Goal: Check status: Check status

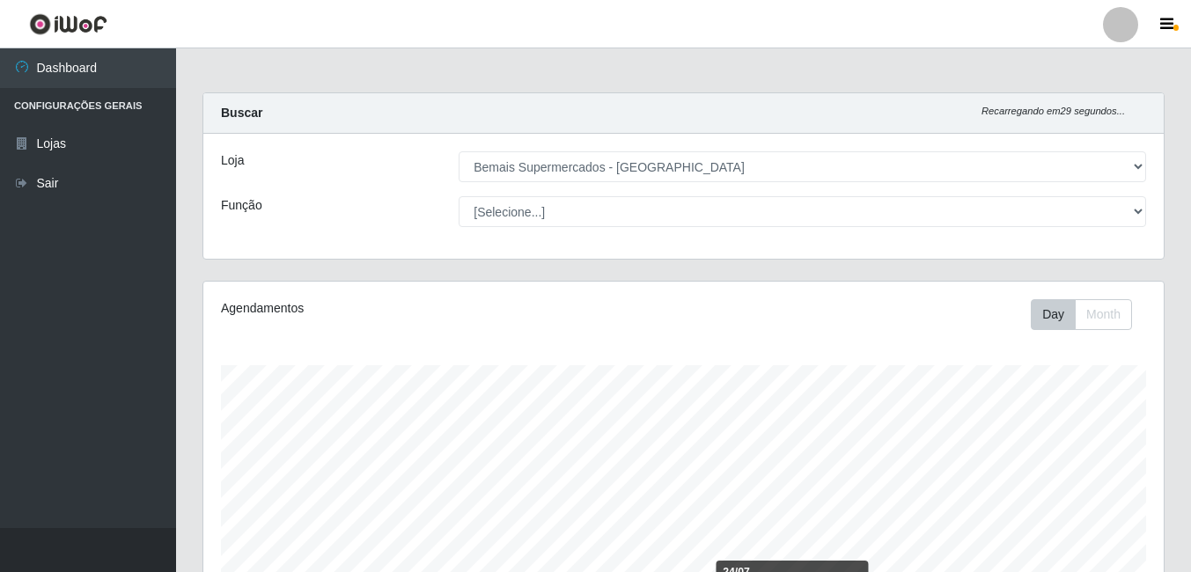
select select "249"
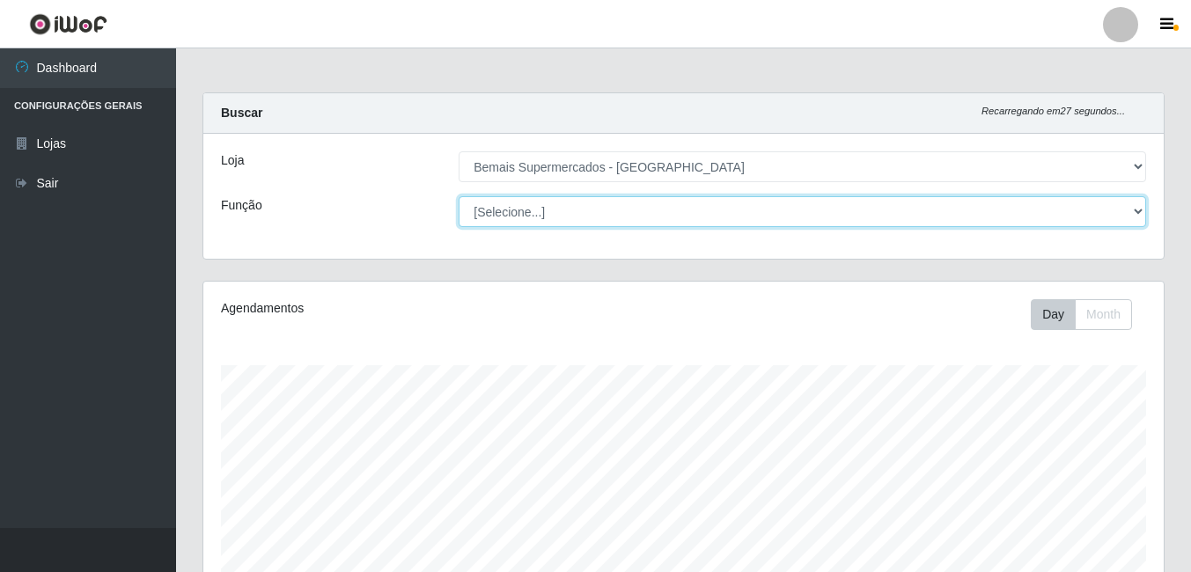
click at [881, 225] on select "[Selecione...] ASG ASG + ASG ++ Auxiliar de Depósito Auxiliar de Depósito + Aux…" at bounding box center [803, 211] width 688 height 31
select select "120"
click at [459, 196] on select "[Selecione...] ASG ASG + ASG ++ Auxiliar de Depósito Auxiliar de Depósito + Aux…" at bounding box center [803, 211] width 688 height 31
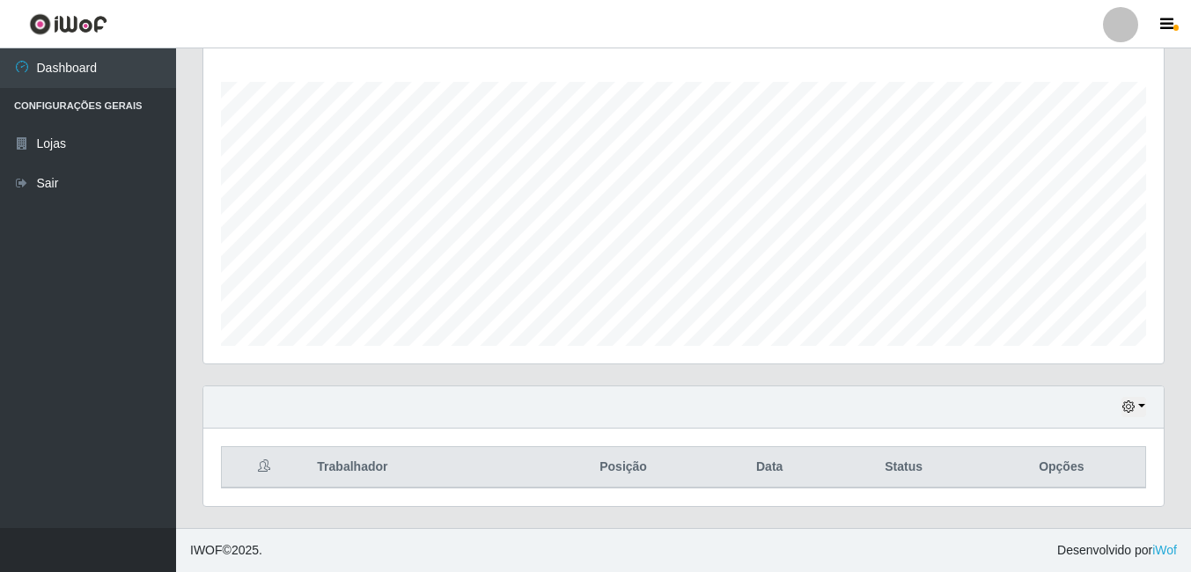
click at [1133, 396] on div "Hoje 1 dia 3 dias 1 Semana Não encerrados" at bounding box center [683, 407] width 960 height 42
click at [1134, 403] on icon "button" at bounding box center [1128, 407] width 12 height 12
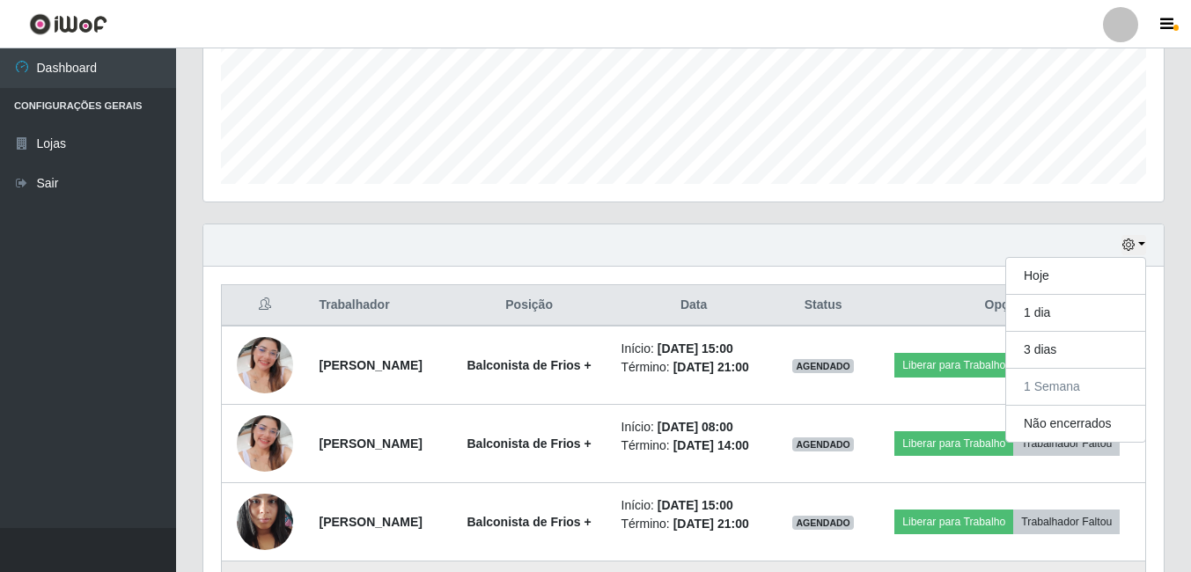
scroll to position [597, 0]
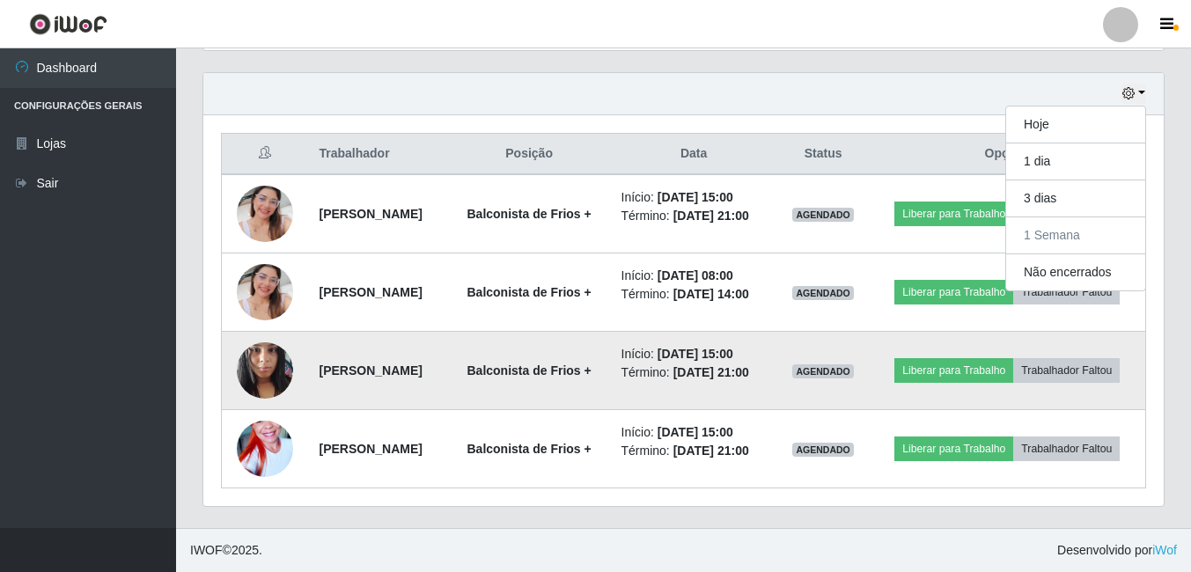
click at [257, 355] on img at bounding box center [265, 370] width 56 height 75
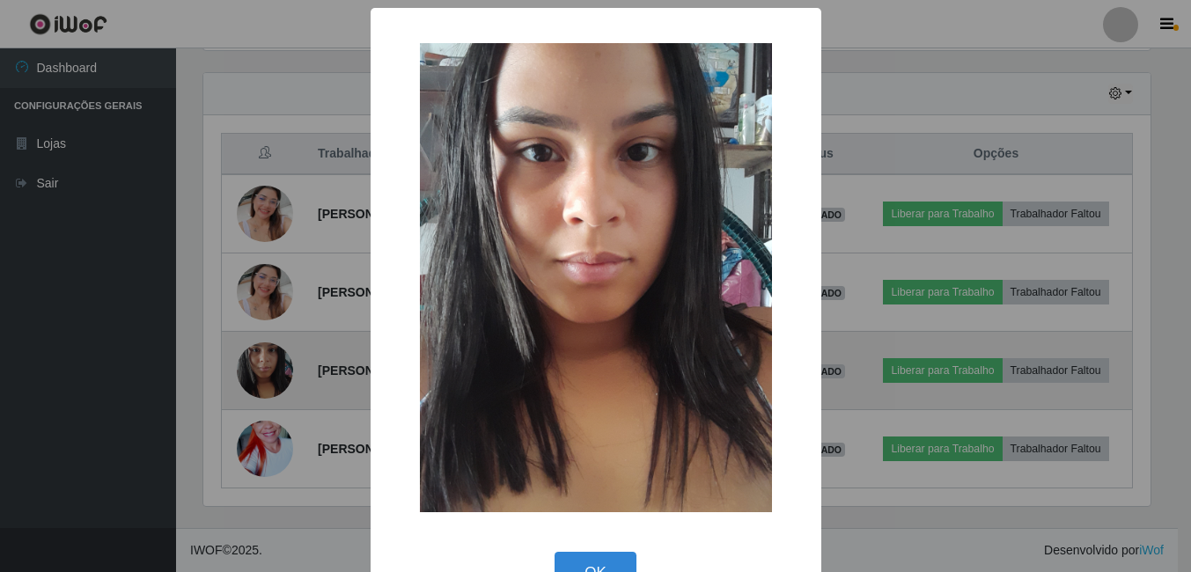
scroll to position [365, 952]
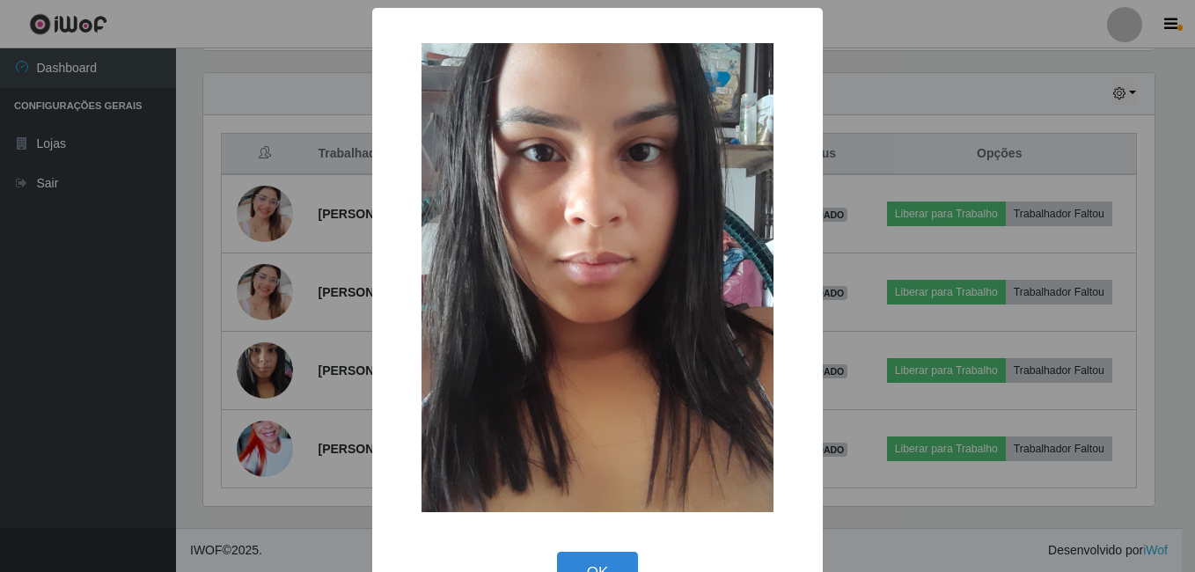
click at [270, 437] on div "× OK Cancel" at bounding box center [597, 286] width 1195 height 572
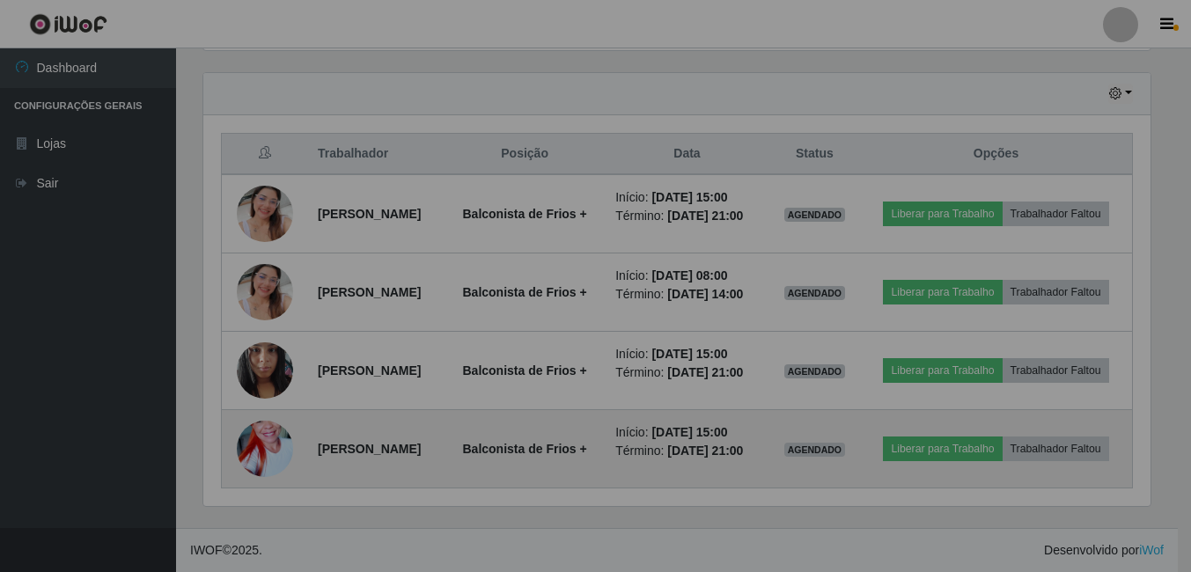
scroll to position [365, 960]
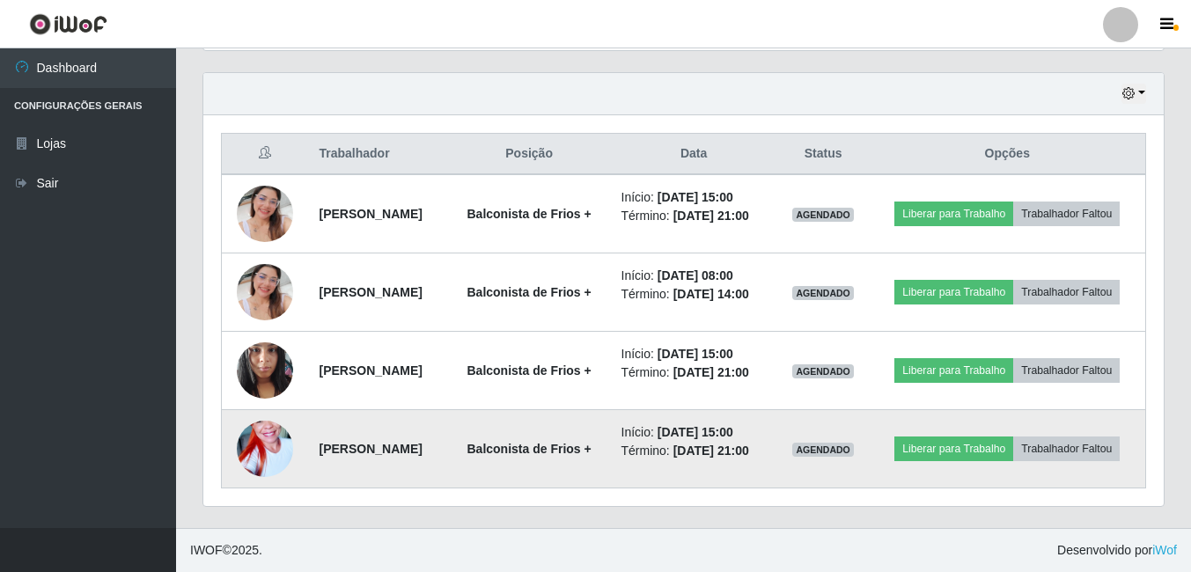
click at [272, 445] on img at bounding box center [265, 449] width 56 height 100
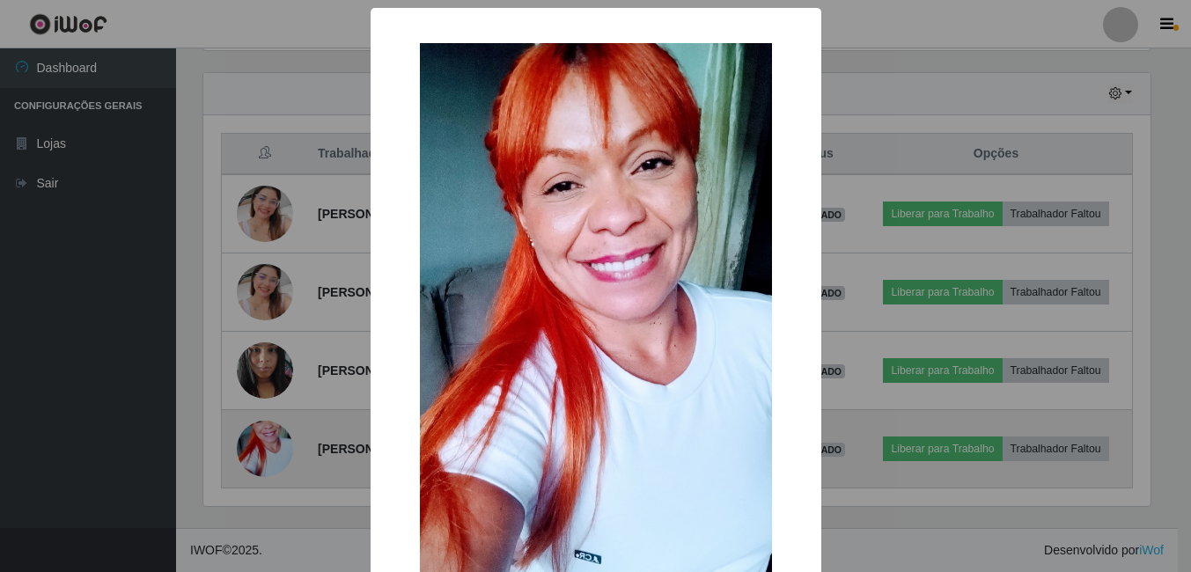
scroll to position [365, 952]
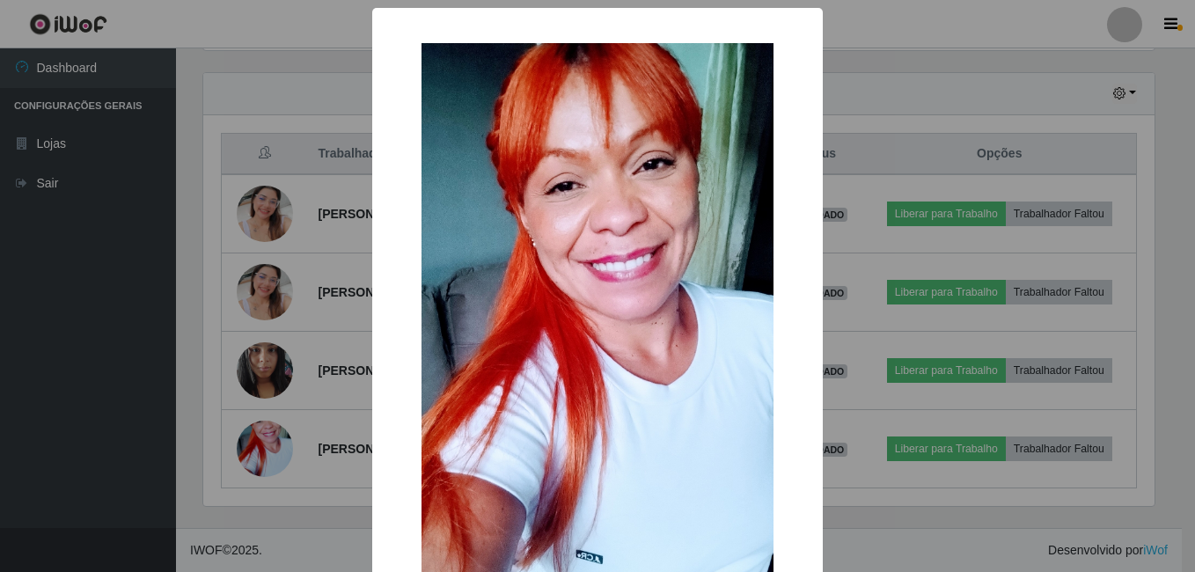
click at [187, 406] on div "× OK Cancel" at bounding box center [597, 286] width 1195 height 572
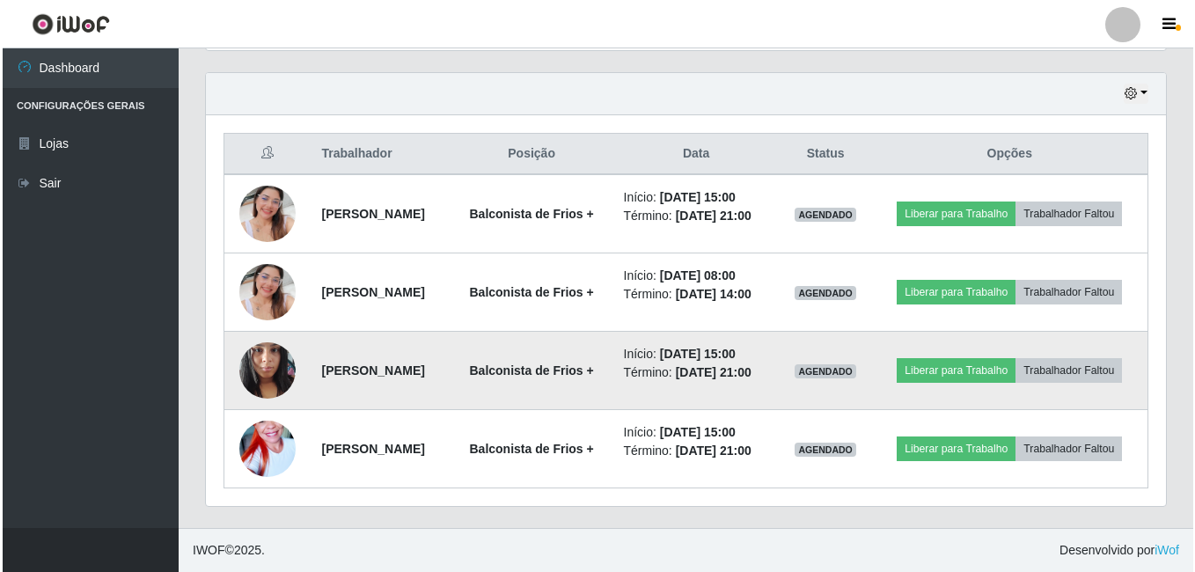
scroll to position [365, 960]
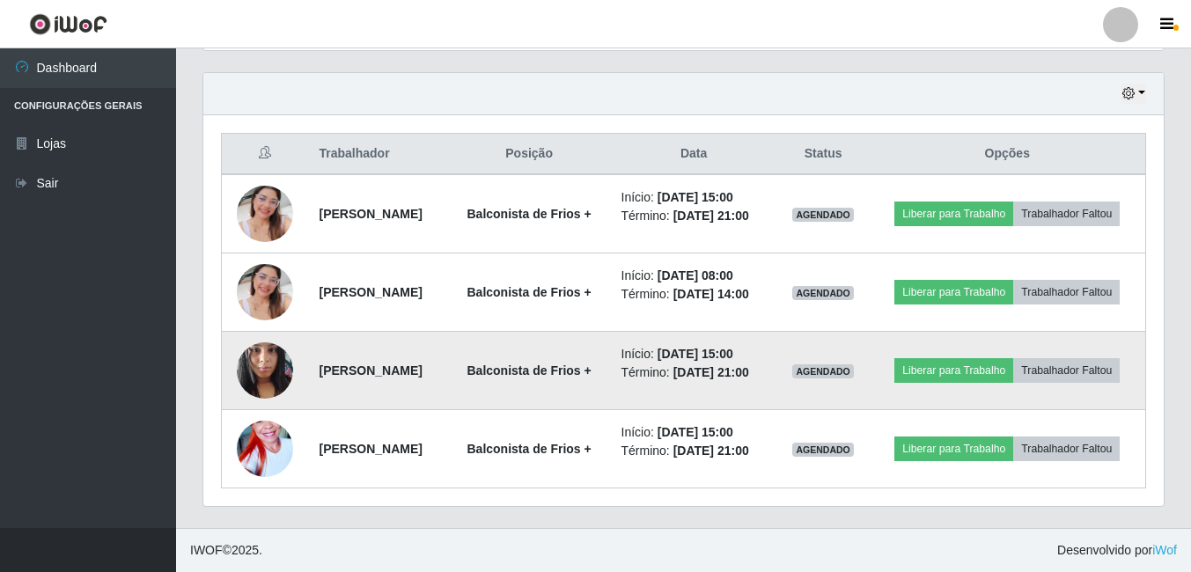
click at [279, 379] on img at bounding box center [265, 370] width 56 height 75
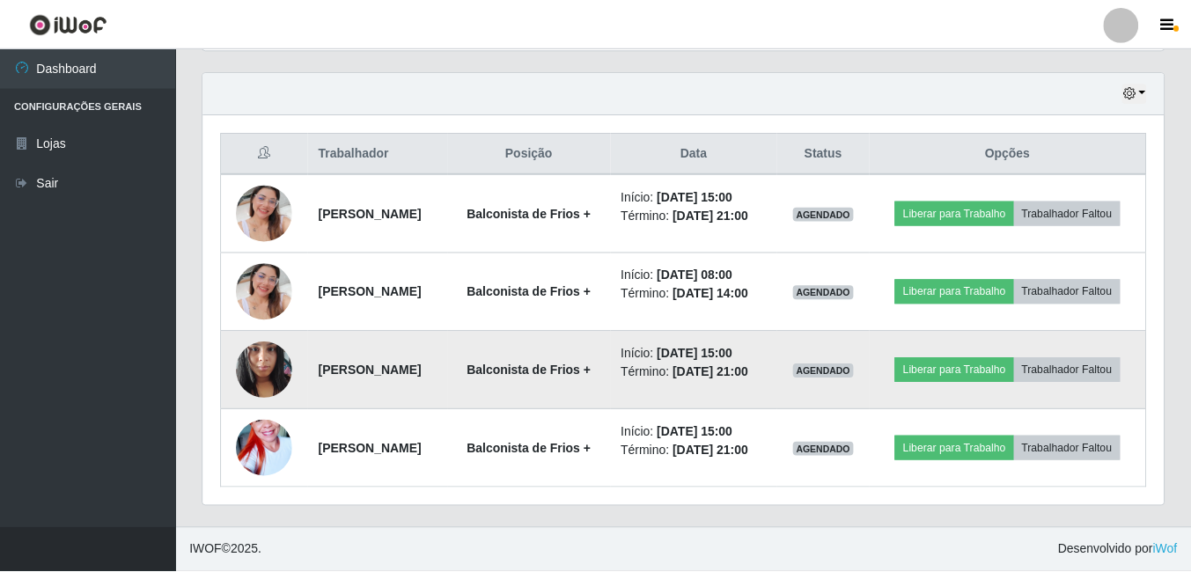
scroll to position [365, 952]
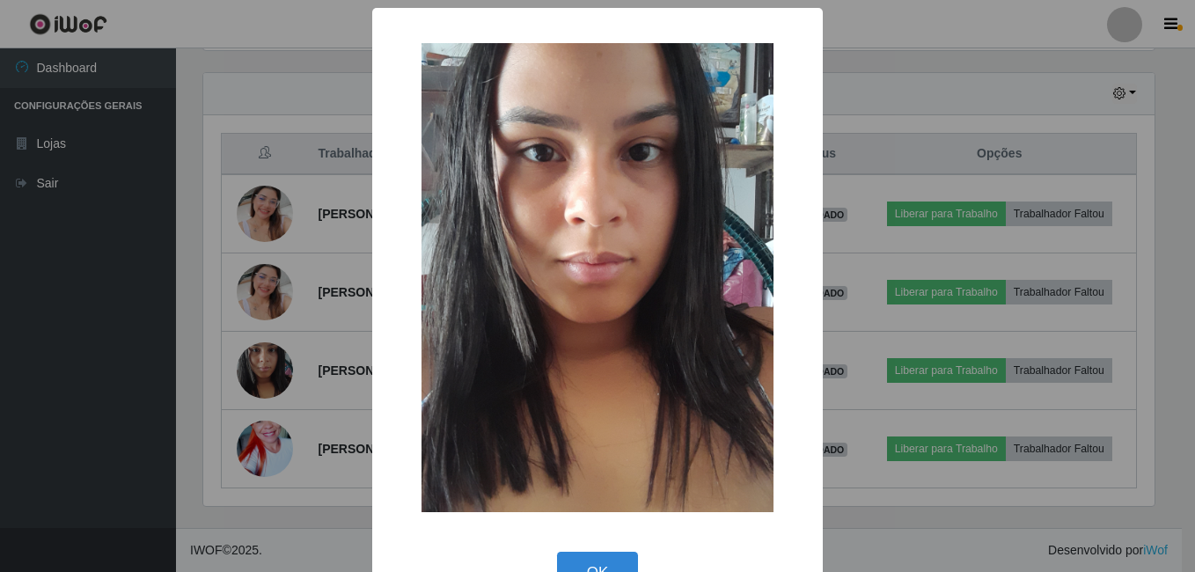
click at [232, 416] on div "× OK Cancel" at bounding box center [597, 286] width 1195 height 572
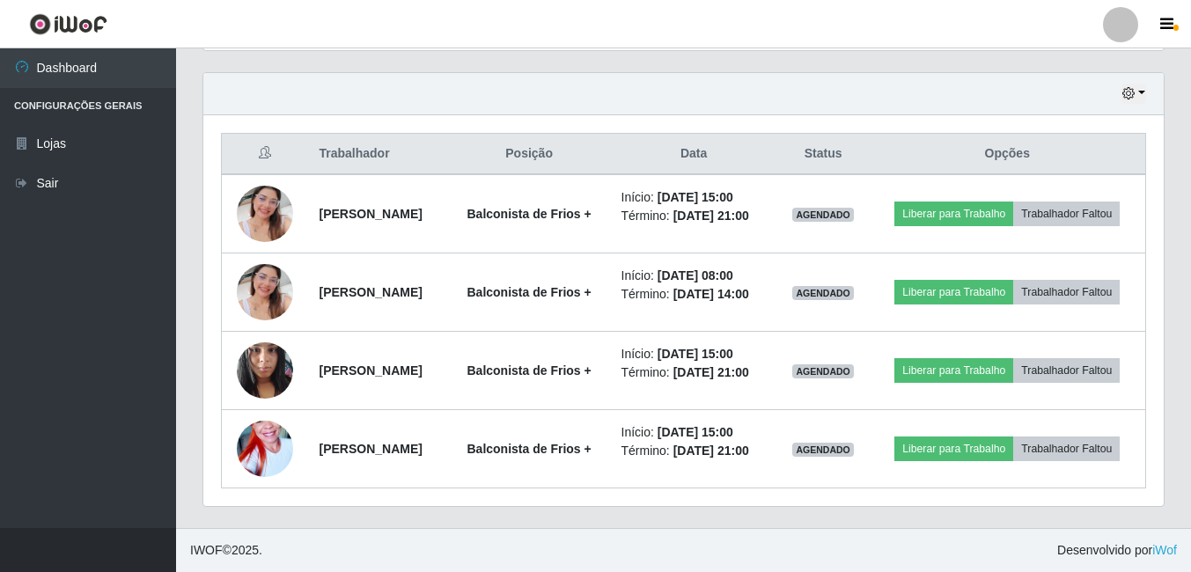
scroll to position [365, 960]
